Goal: Find specific page/section: Find specific page/section

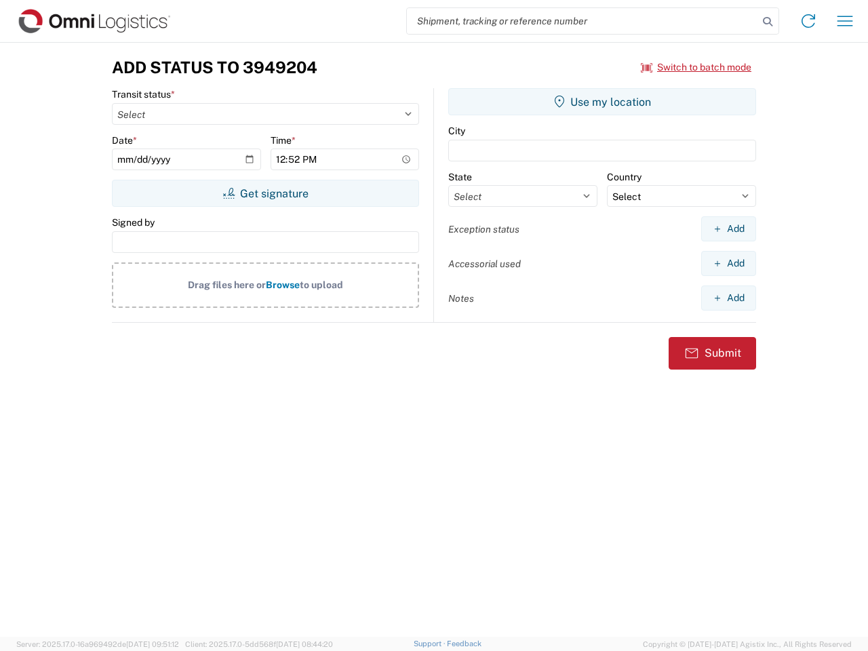
click at [583, 21] on input "search" at bounding box center [582, 21] width 351 height 26
click at [768, 22] on icon at bounding box center [768, 21] width 19 height 19
click at [809, 21] on icon at bounding box center [809, 21] width 22 height 22
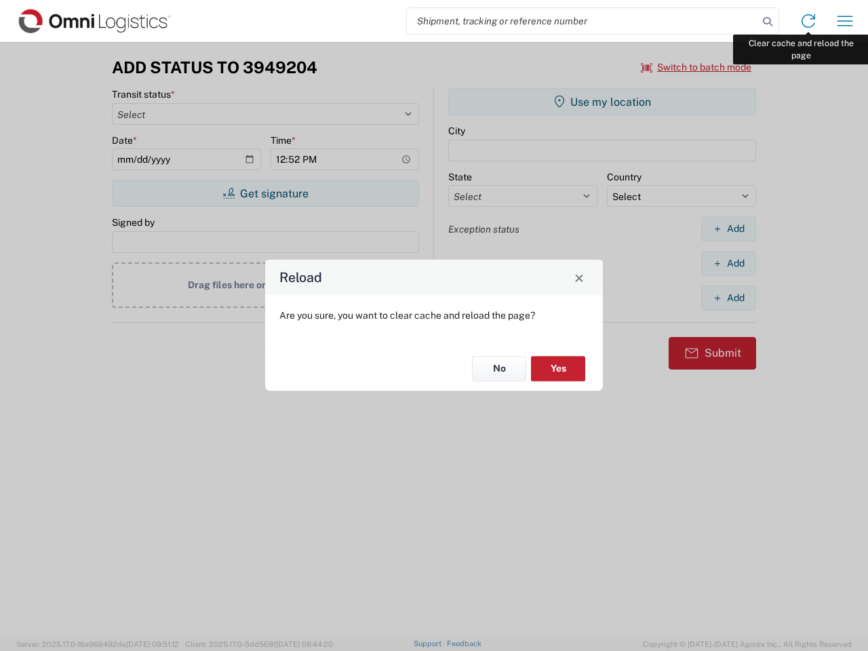
click at [845, 21] on div "Reload Are you sure, you want to clear cache and reload the page? No Yes" at bounding box center [434, 325] width 868 height 651
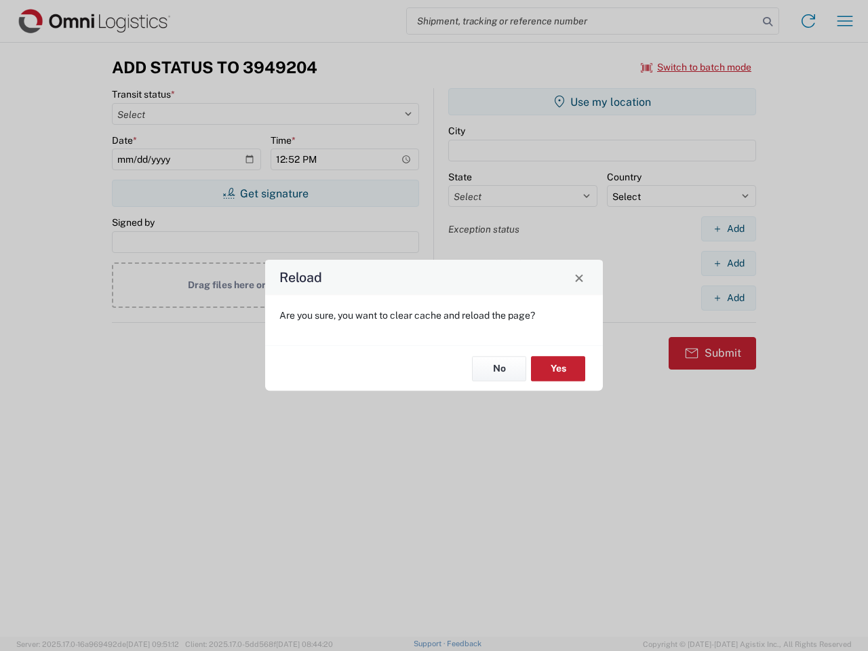
click at [697, 67] on div "Reload Are you sure, you want to clear cache and reload the page? No Yes" at bounding box center [434, 325] width 868 height 651
click at [265, 193] on div "Reload Are you sure, you want to clear cache and reload the page? No Yes" at bounding box center [434, 325] width 868 height 651
click at [602, 102] on div "Reload Are you sure, you want to clear cache and reload the page? No Yes" at bounding box center [434, 325] width 868 height 651
click at [729, 229] on div "Reload Are you sure, you want to clear cache and reload the page? No Yes" at bounding box center [434, 325] width 868 height 651
click at [729, 263] on div "Reload Are you sure, you want to clear cache and reload the page? No Yes" at bounding box center [434, 325] width 868 height 651
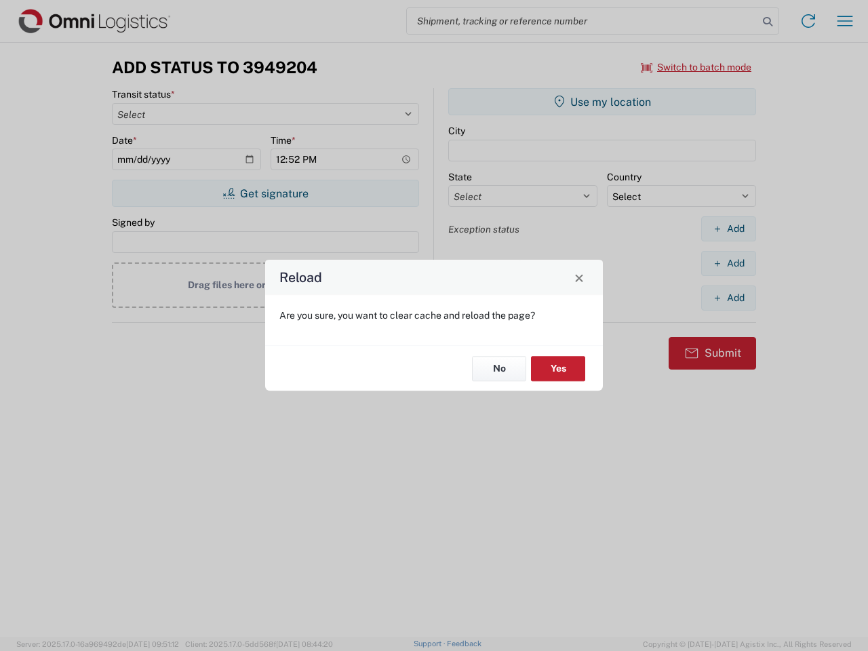
click at [729, 298] on div "Reload Are you sure, you want to clear cache and reload the page? No Yes" at bounding box center [434, 325] width 868 height 651
